Goal: Information Seeking & Learning: Find specific fact

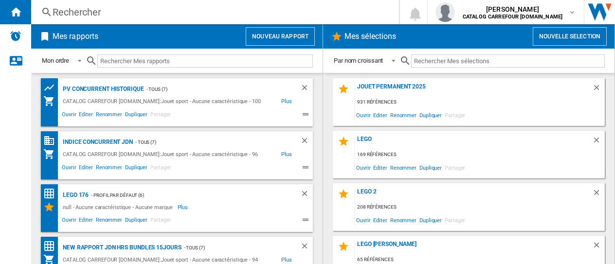
click at [52, 11] on ng-md-icon at bounding box center [47, 12] width 12 height 12
click at [56, 14] on div "Rechercher" at bounding box center [213, 12] width 321 height 14
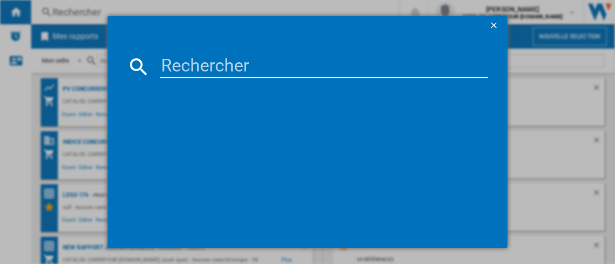
click at [175, 68] on input at bounding box center [324, 66] width 328 height 23
paste input "4008789715319"
type input "4008789715319"
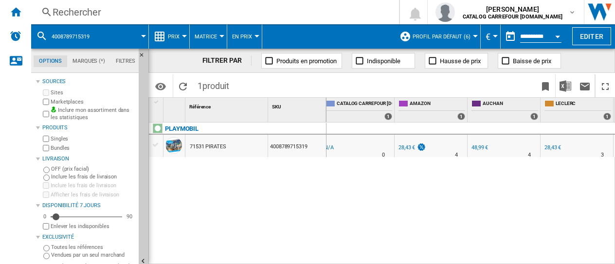
scroll to position [0, 96]
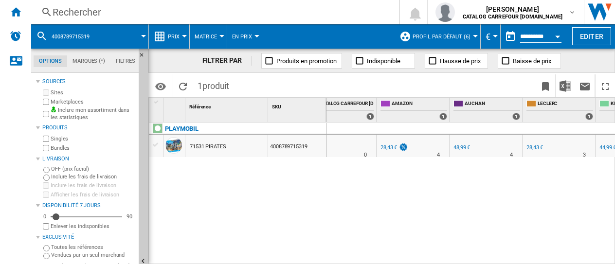
click at [95, 4] on div "Rechercher Rechercher 0 valerie hadjadj CATALOG CARREFOUR JOUET.FR CATALOG CARR…" at bounding box center [323, 12] width 584 height 24
click at [96, 14] on div "Rechercher" at bounding box center [213, 12] width 321 height 14
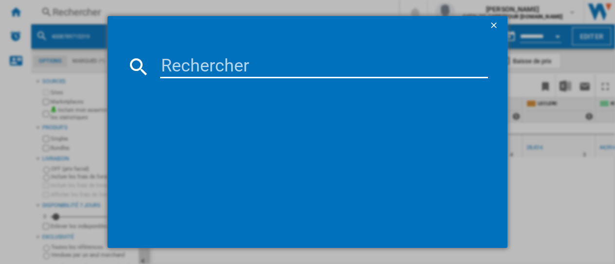
type input "4008789715319"
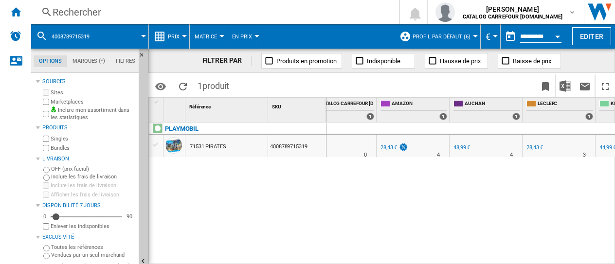
drag, startPoint x: 411, startPoint y: 259, endPoint x: 388, endPoint y: 256, distance: 24.0
click at [388, 256] on div "AMAZON : FR AMAZON -1.0 % 28,43 € % N/A 4 AMAZON : FR AMAZON -1.0 % -1 € % N/A" at bounding box center [471, 194] width 289 height 142
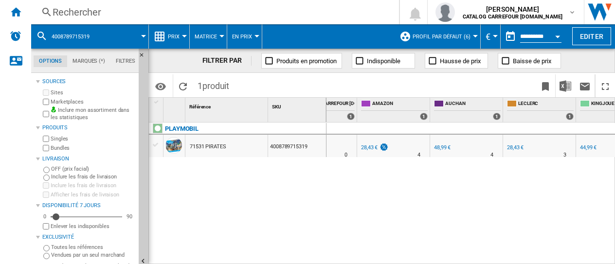
scroll to position [0, 149]
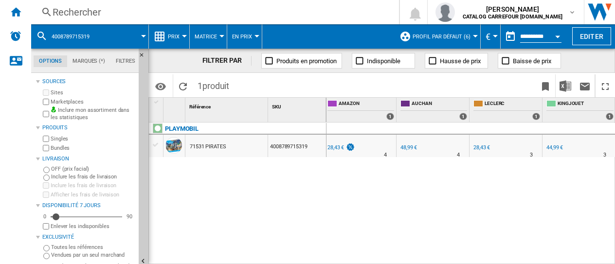
click at [335, 148] on div "28,43 €" at bounding box center [336, 148] width 17 height 6
